Goal: Task Accomplishment & Management: Find specific page/section

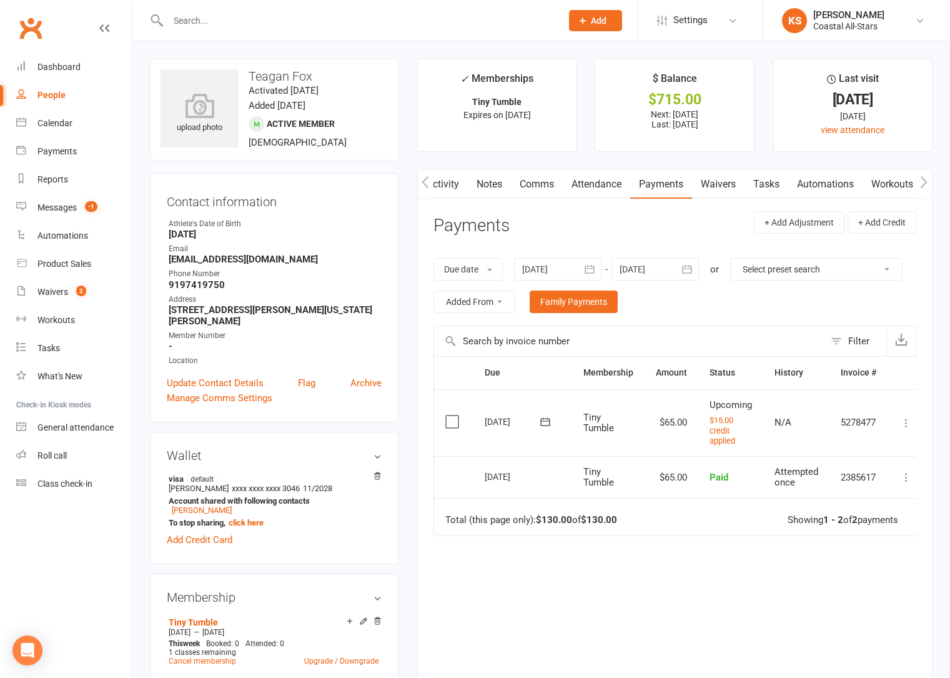
scroll to position [0, 118]
click at [222, 20] on input "text" at bounding box center [358, 20] width 389 height 17
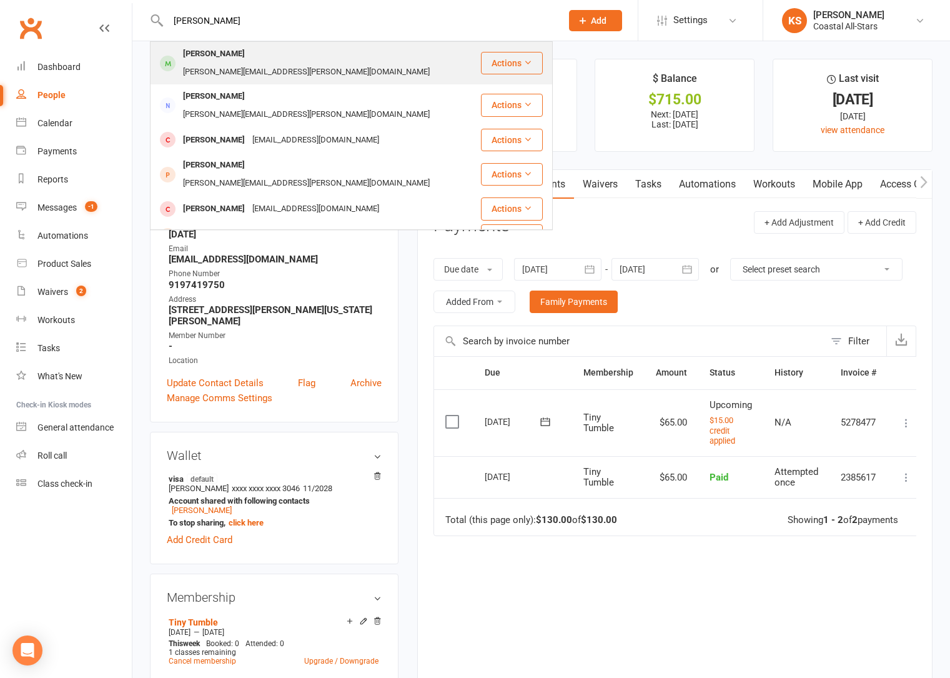
type input "[PERSON_NAME]"
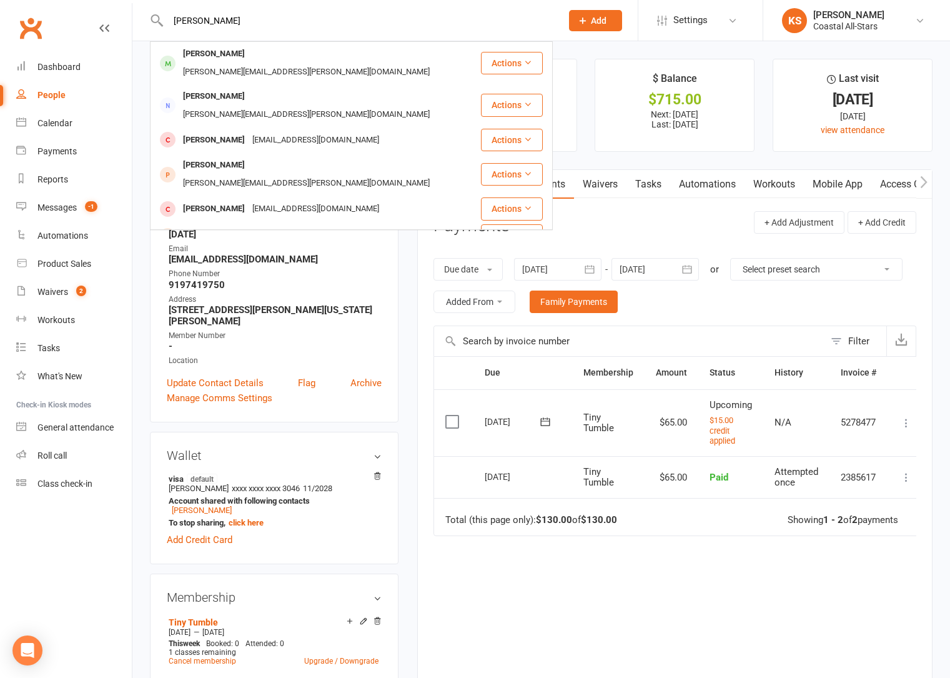
click at [230, 46] on div "Avi Goldie [EMAIL_ADDRESS][PERSON_NAME][DOMAIN_NAME]" at bounding box center [315, 62] width 329 height 41
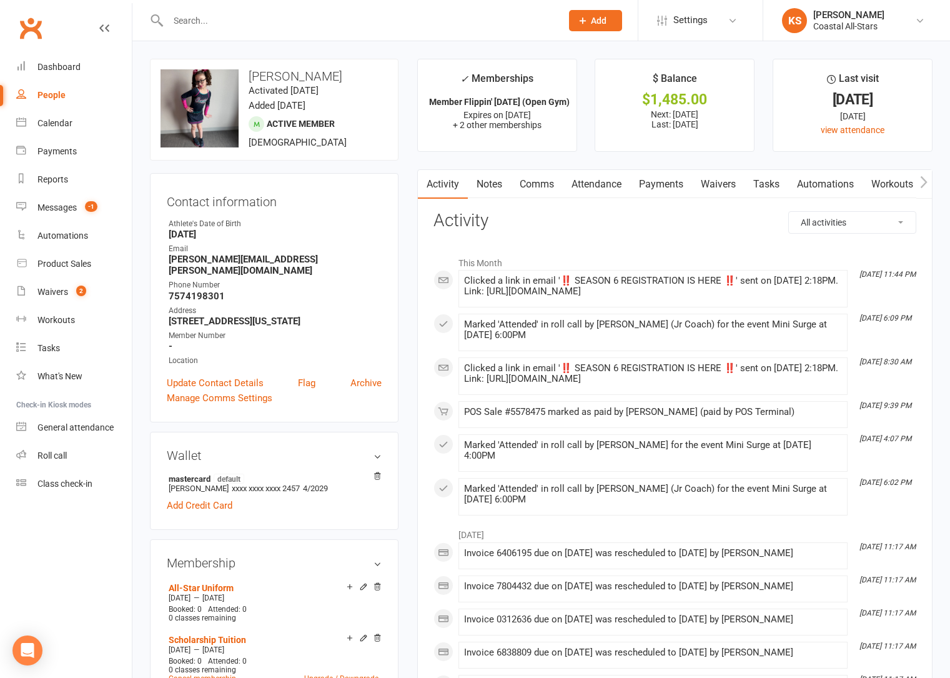
click at [679, 178] on link "Payments" at bounding box center [661, 184] width 62 height 29
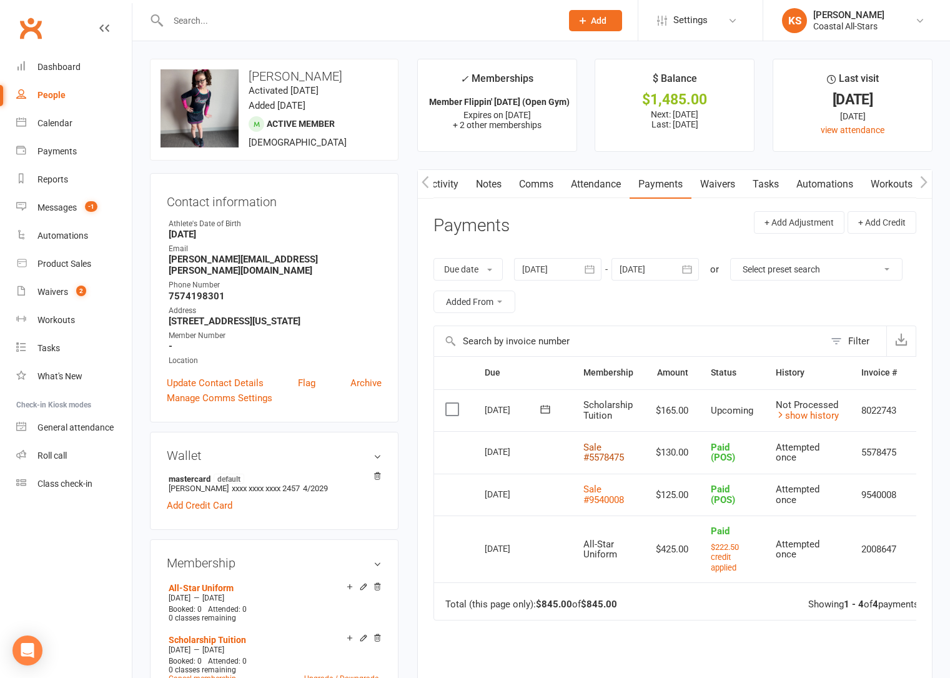
click at [601, 455] on link "Sale #5578475" at bounding box center [603, 453] width 41 height 22
click at [62, 269] on link "Product Sales" at bounding box center [74, 264] width 116 height 28
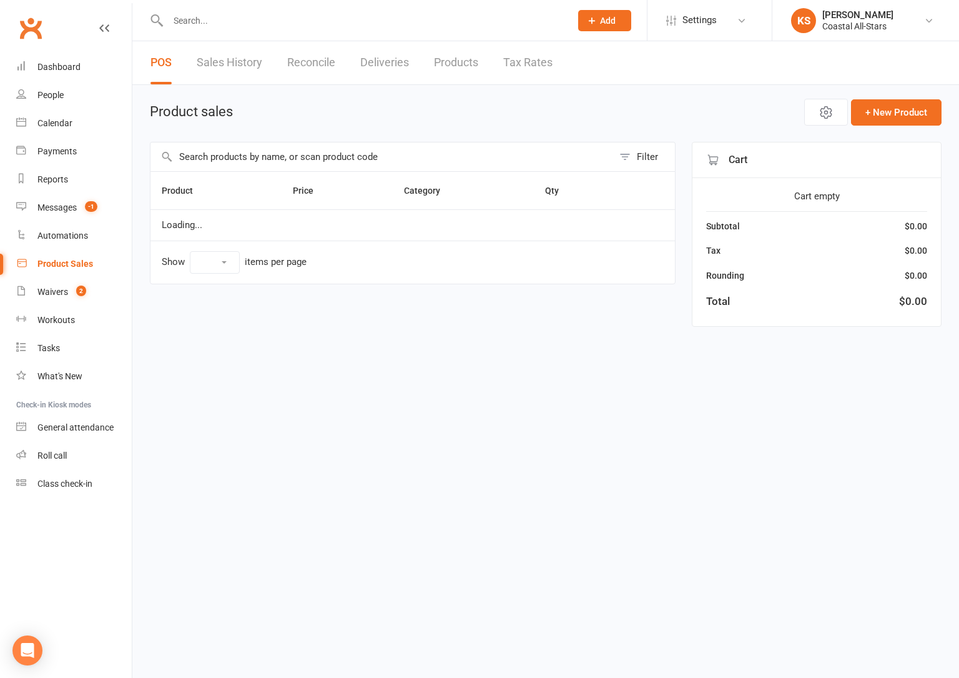
select select "100"
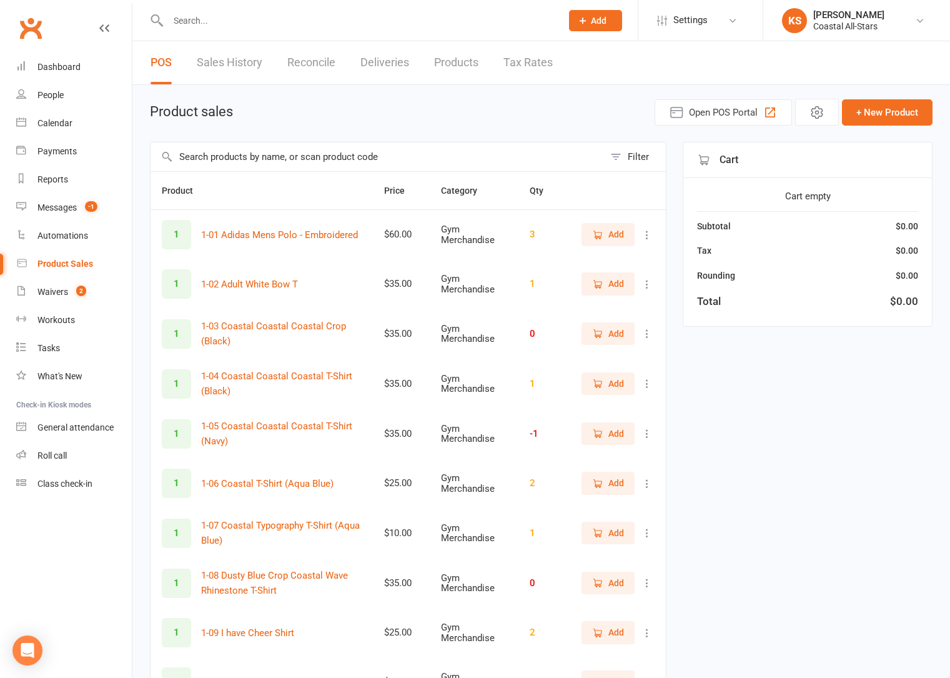
click at [240, 71] on link "Sales History" at bounding box center [230, 62] width 66 height 43
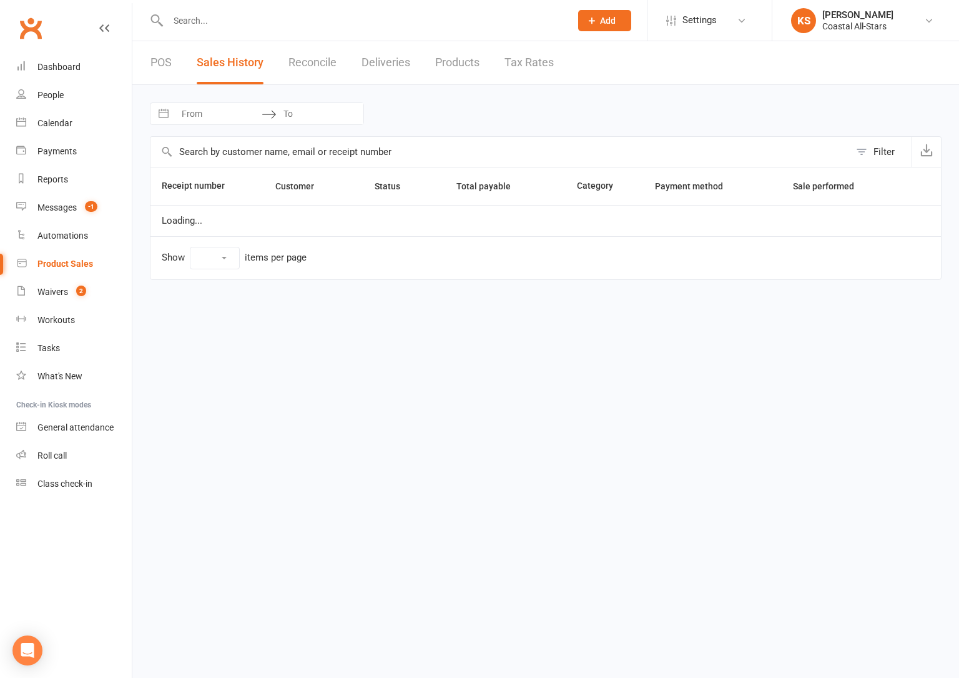
select select "100"
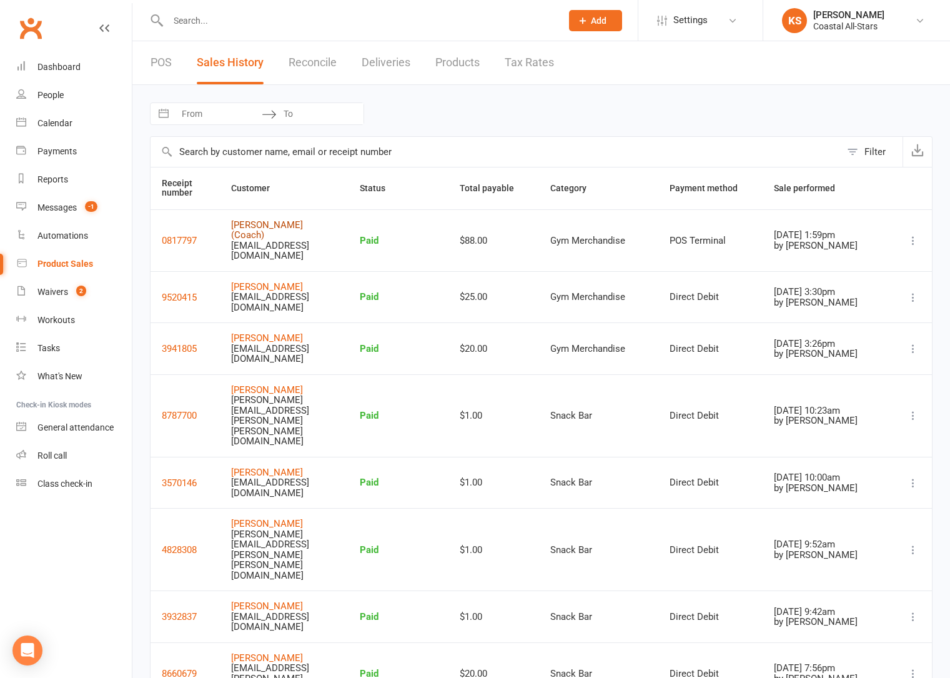
click at [303, 226] on link "[PERSON_NAME] (Coach)" at bounding box center [267, 230] width 72 height 22
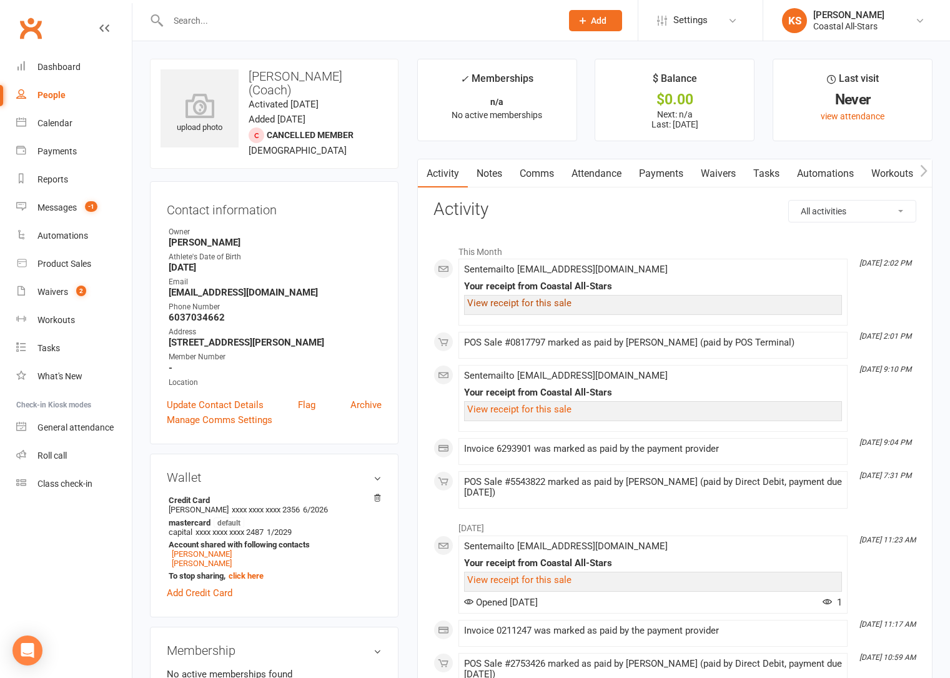
click at [544, 305] on link "View receipt for this sale" at bounding box center [519, 302] width 104 height 11
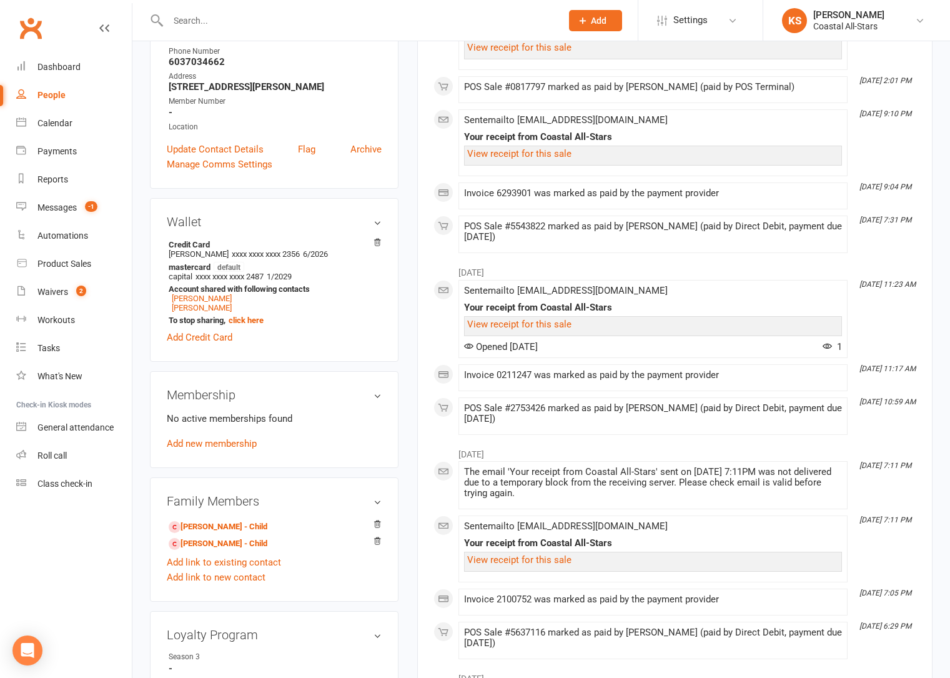
click at [251, 14] on input "text" at bounding box center [358, 20] width 389 height 17
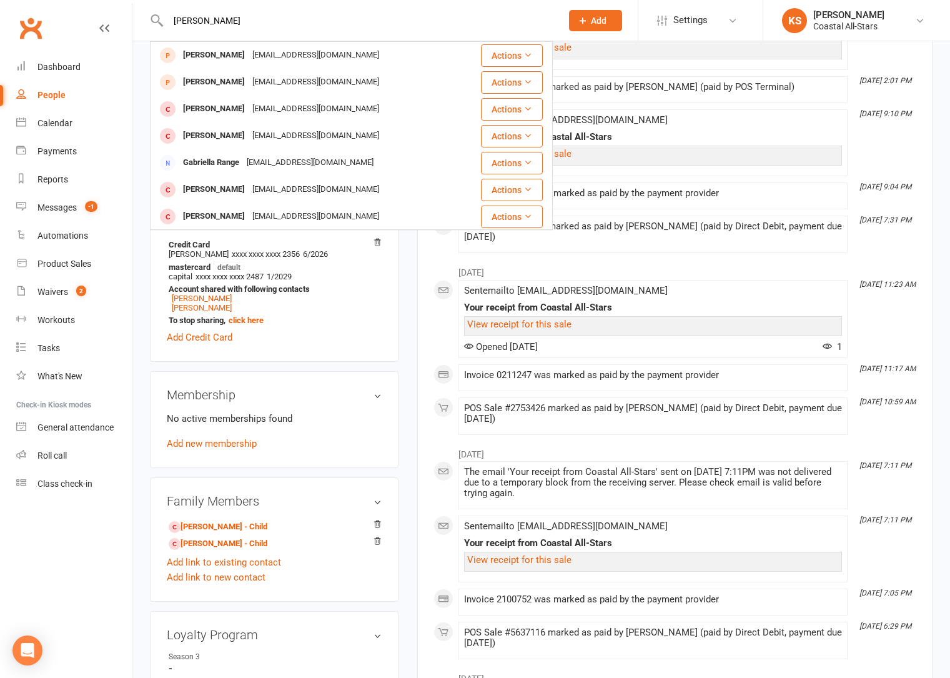
drag, startPoint x: 206, startPoint y: 24, endPoint x: 179, endPoint y: 22, distance: 26.9
click at [179, 22] on input "[PERSON_NAME]" at bounding box center [358, 20] width 389 height 17
type input "g"
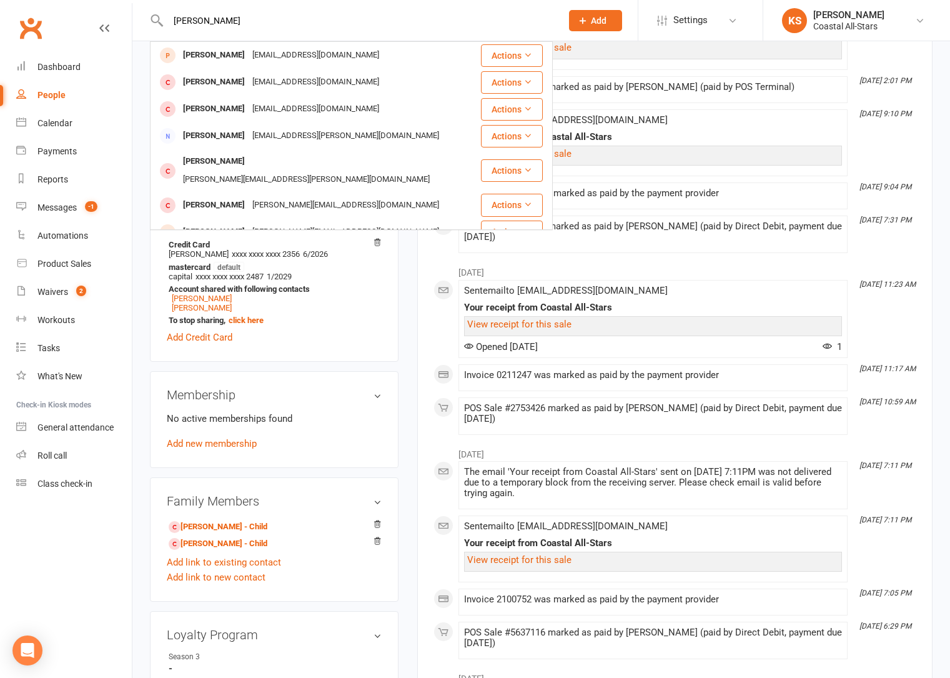
click at [198, 19] on input "[PERSON_NAME]" at bounding box center [358, 20] width 389 height 17
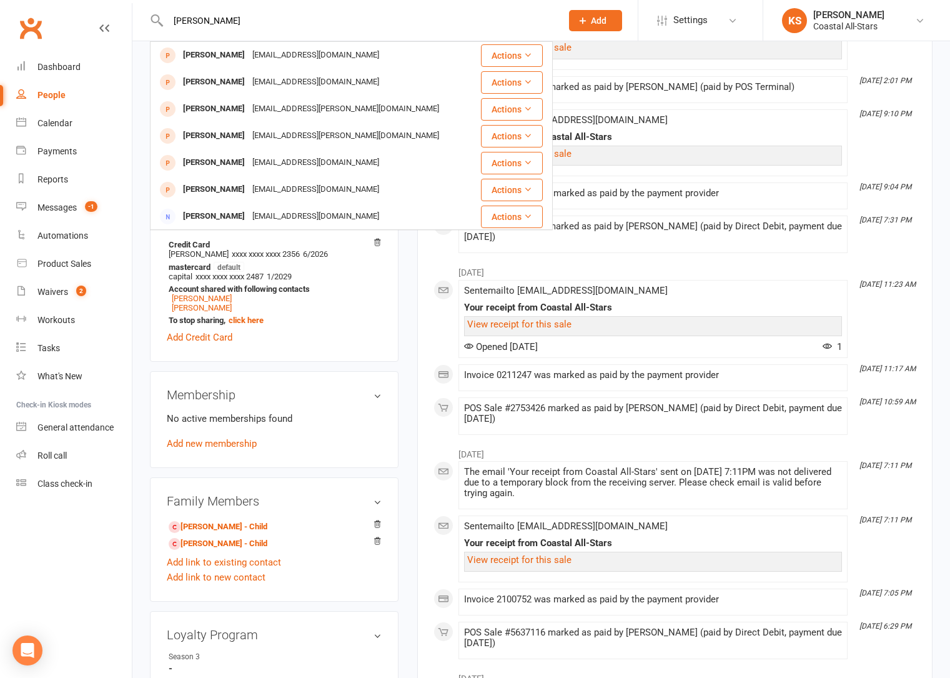
drag, startPoint x: 231, startPoint y: 24, endPoint x: 143, endPoint y: 22, distance: 88.1
click at [143, 22] on react-component "[PERSON_NAME] [PERSON_NAME] [EMAIL_ADDRESS][DOMAIN_NAME] Actions [PERSON_NAME] …" at bounding box center [276, 20] width 553 height 41
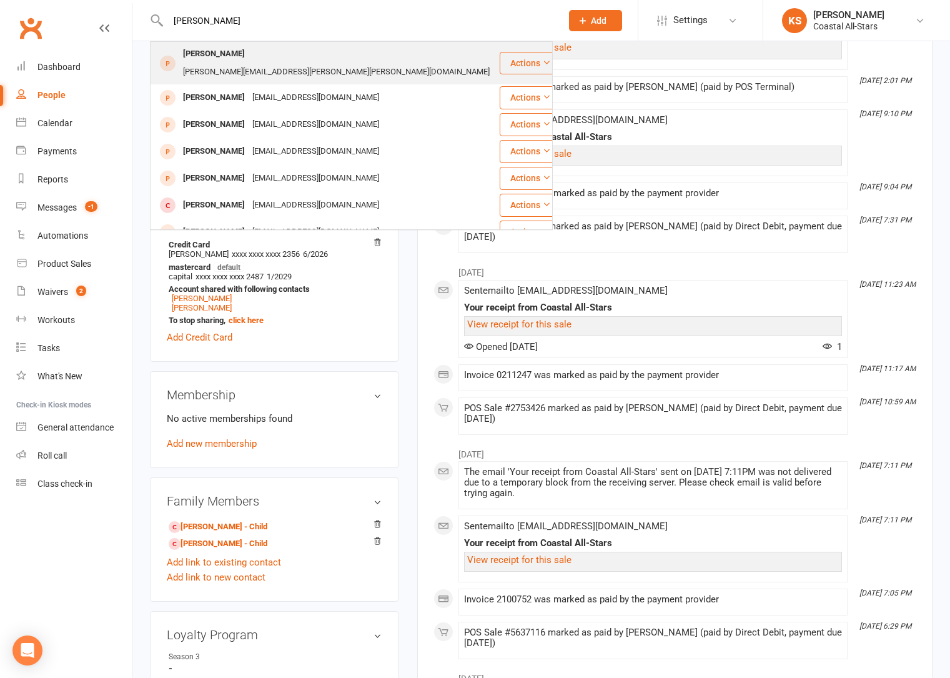
type input "[PERSON_NAME]"
click at [249, 63] on div "[PERSON_NAME][EMAIL_ADDRESS][PERSON_NAME][PERSON_NAME][DOMAIN_NAME]" at bounding box center [336, 72] width 314 height 18
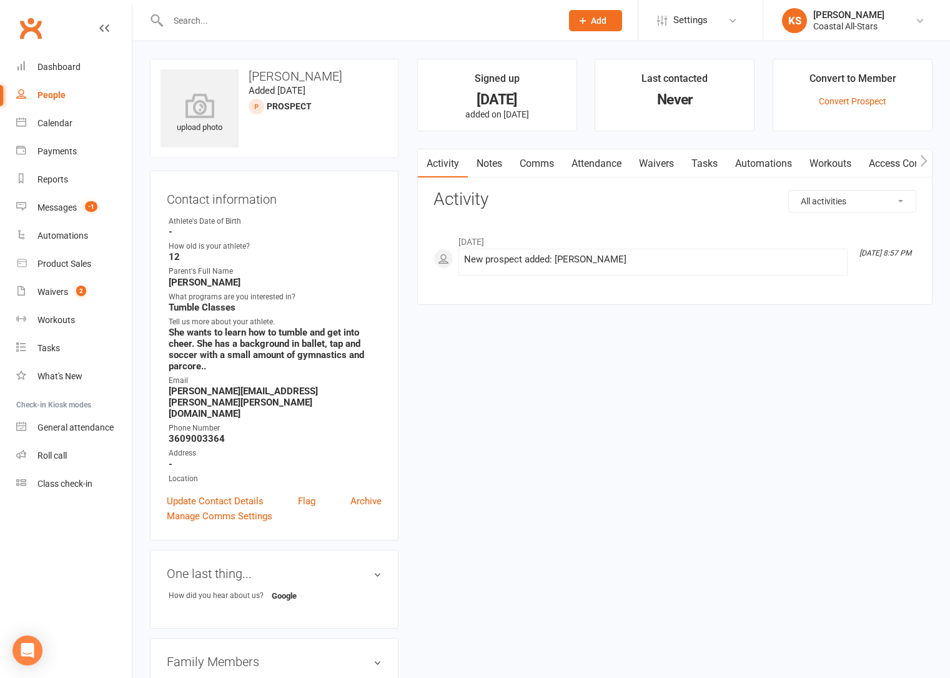
click at [199, 24] on input "text" at bounding box center [358, 20] width 389 height 17
type input "a"
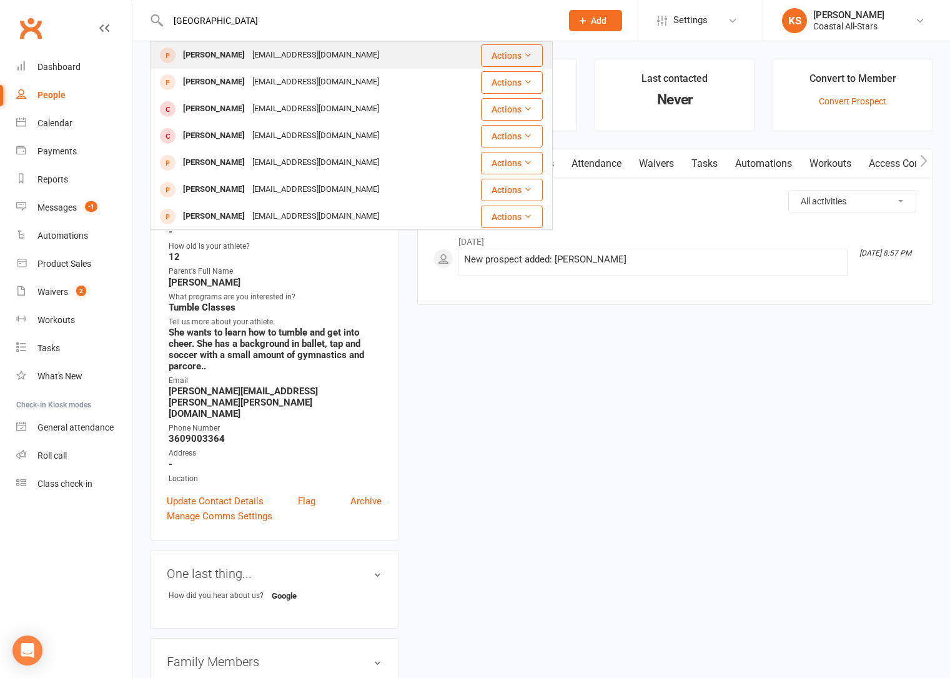
type input "[GEOGRAPHIC_DATA]"
click at [214, 62] on div "[PERSON_NAME]" at bounding box center [213, 55] width 69 height 18
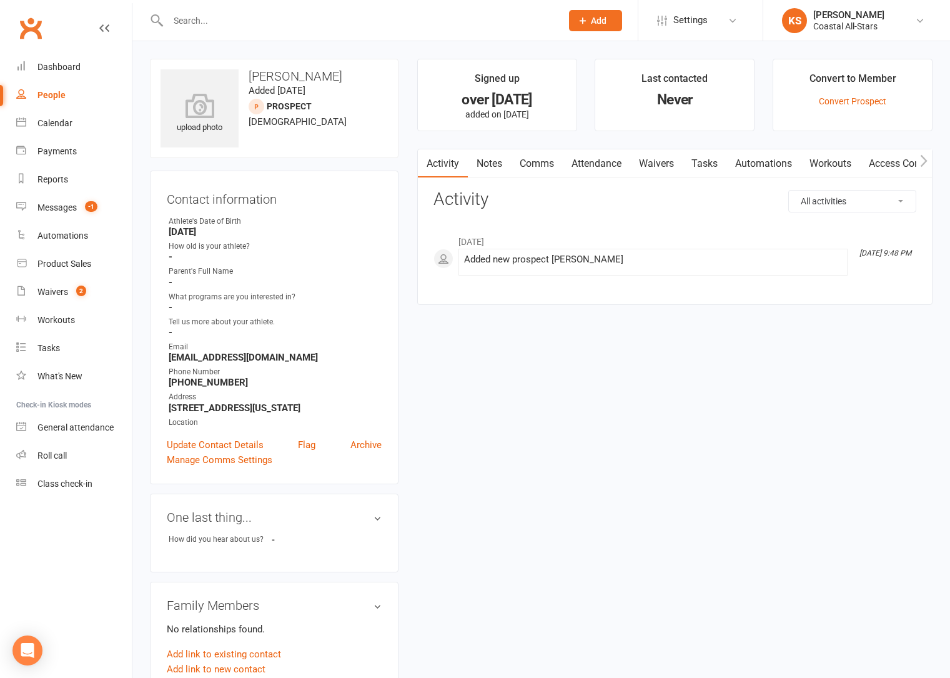
click at [196, 26] on input "text" at bounding box center [358, 20] width 389 height 17
click at [192, 18] on input "text" at bounding box center [358, 20] width 389 height 17
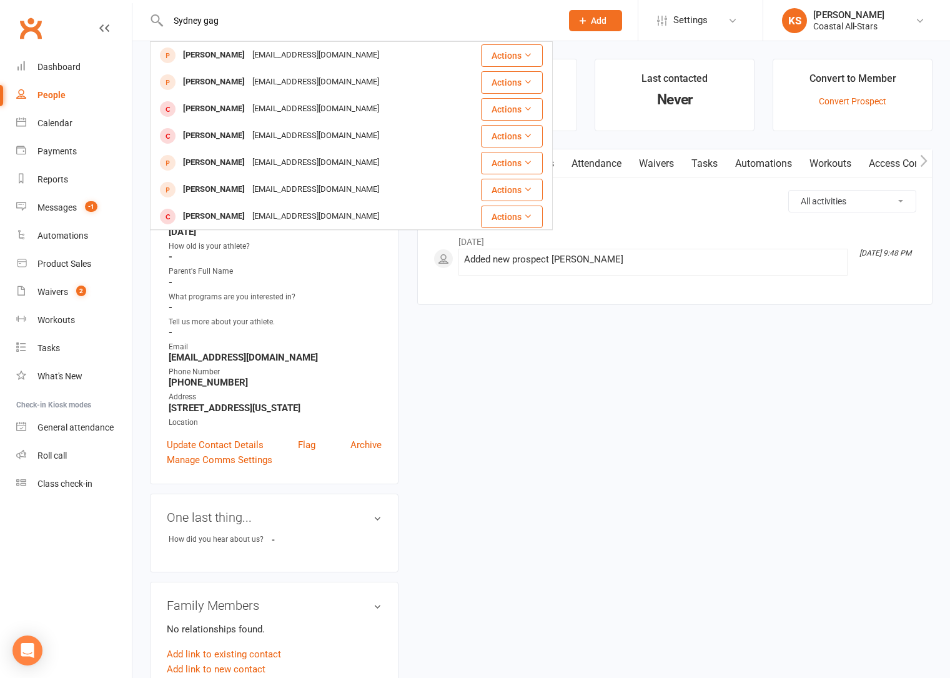
type input "Sydney gag"
